Goal: Information Seeking & Learning: Learn about a topic

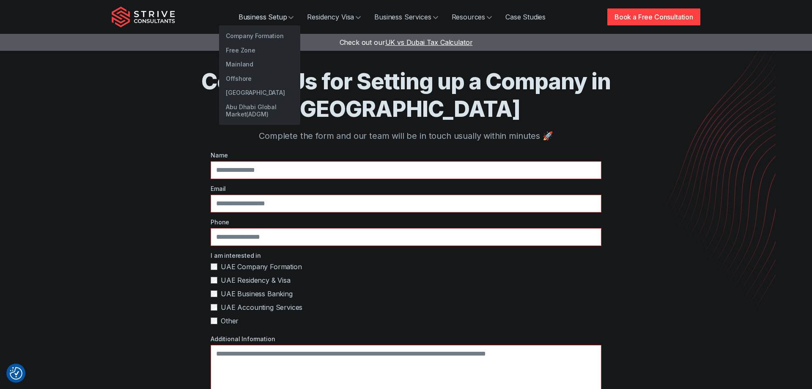
click at [278, 14] on link "Business Setup" at bounding box center [266, 16] width 69 height 17
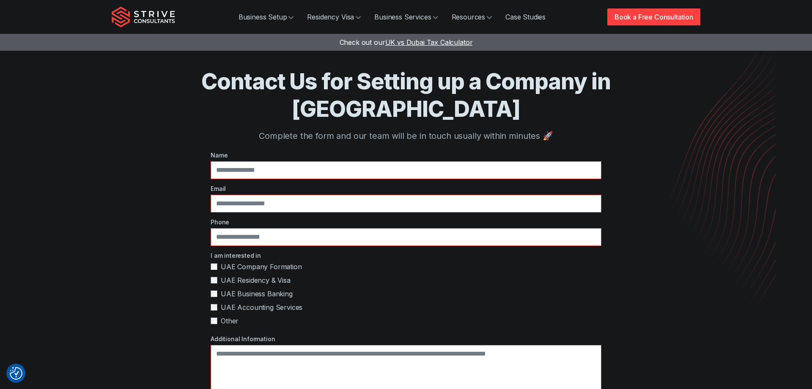
click at [159, 21] on img "Strive Consultants" at bounding box center [143, 16] width 63 height 21
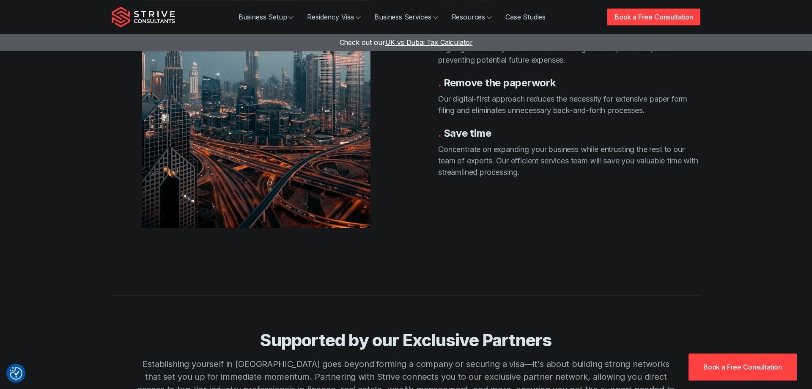
scroll to position [1768, 0]
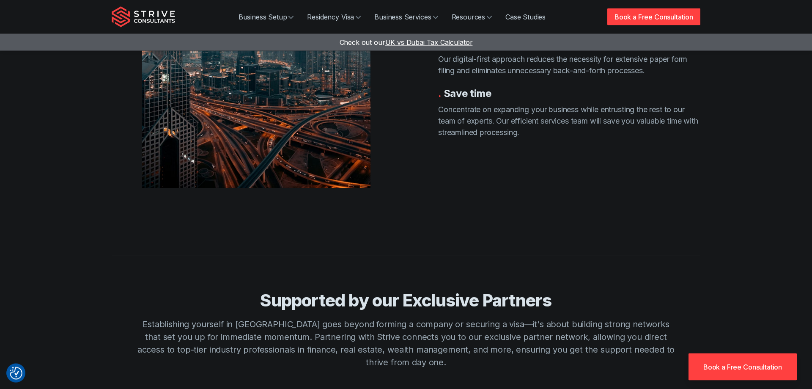
click at [176, 16] on div "Business Setup Residency Visa Business Services Resources Case Studies Book a F…" at bounding box center [406, 17] width 589 height 34
click at [148, 19] on img "Strive Consultants" at bounding box center [143, 16] width 63 height 21
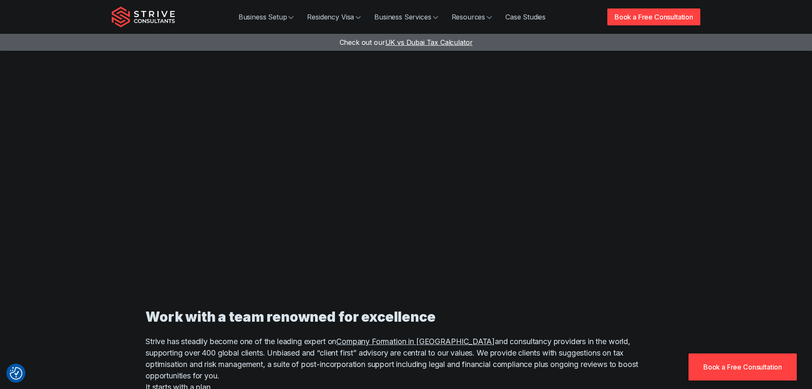
scroll to position [0, 0]
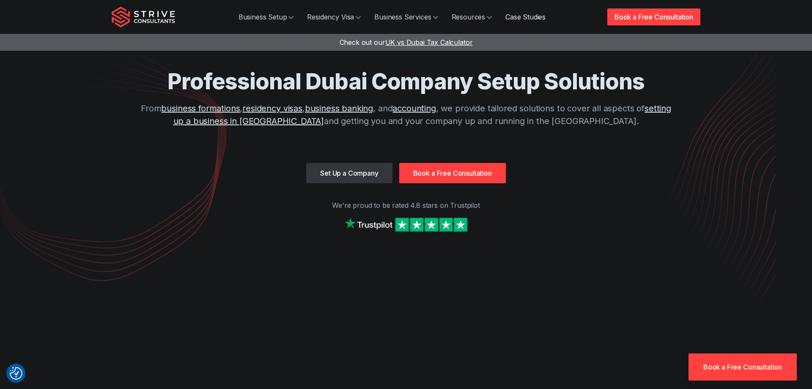
click at [527, 15] on link "Case Studies" at bounding box center [526, 16] width 54 height 17
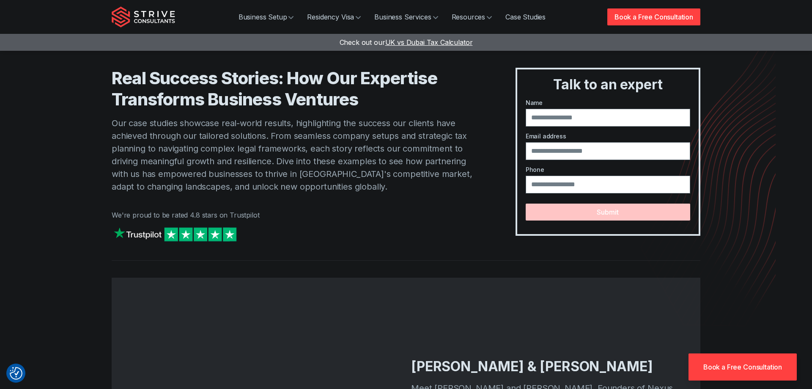
click at [167, 13] on img "Strive Consultants" at bounding box center [143, 16] width 63 height 21
